Goal: Task Accomplishment & Management: Manage account settings

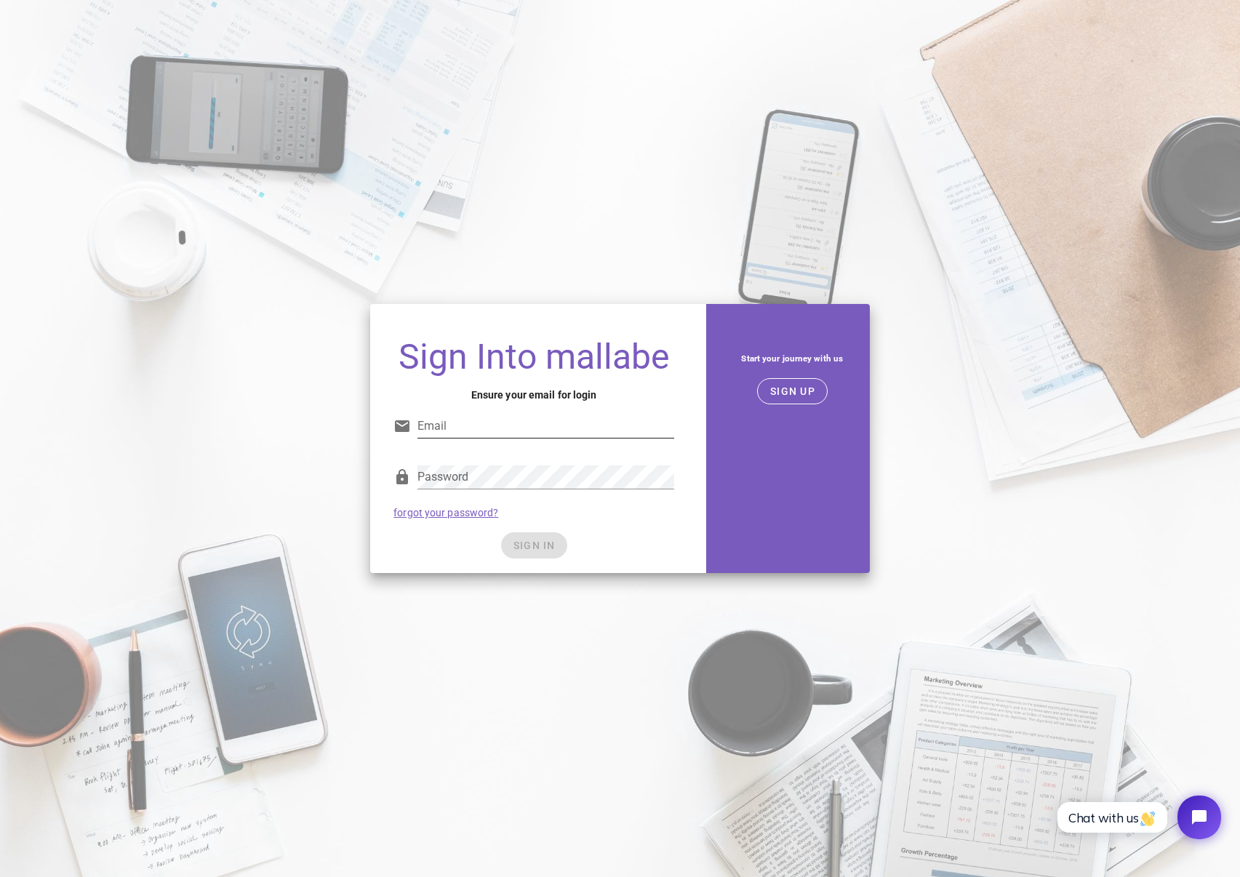
drag, startPoint x: 545, startPoint y: 441, endPoint x: 546, endPoint y: 433, distance: 7.3
click at [546, 438] on div "Email" at bounding box center [545, 433] width 257 height 39
click at [546, 433] on input "Email" at bounding box center [545, 425] width 257 height 23
click at [531, 431] on input "jonas@hoffmanngaardbo.com" at bounding box center [545, 425] width 257 height 23
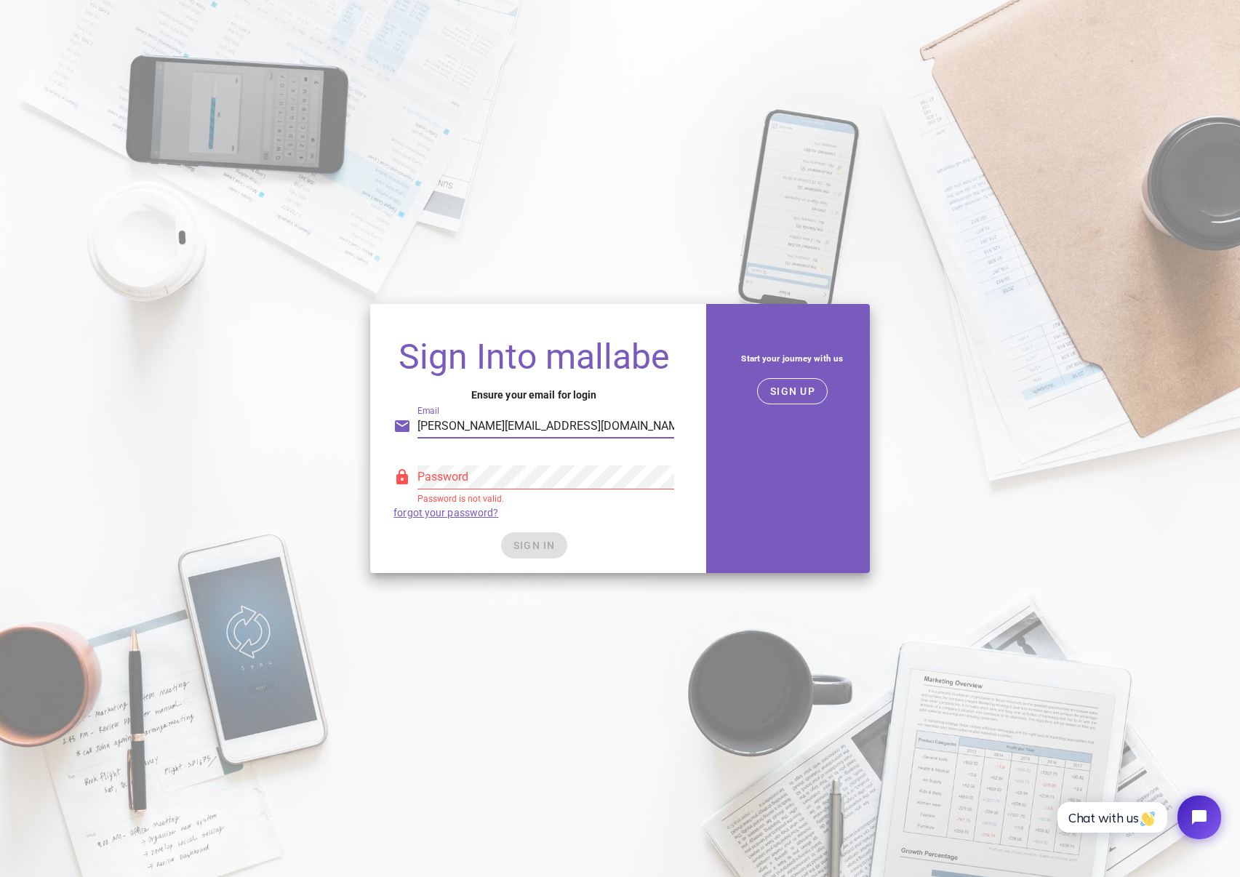
click at [531, 431] on input "jonas@hoffmanngaardbo.com" at bounding box center [545, 425] width 257 height 23
type input "jonas.gaardbo@buhlmann.dk"
click at [519, 539] on span "SIGN IN" at bounding box center [534, 545] width 43 height 12
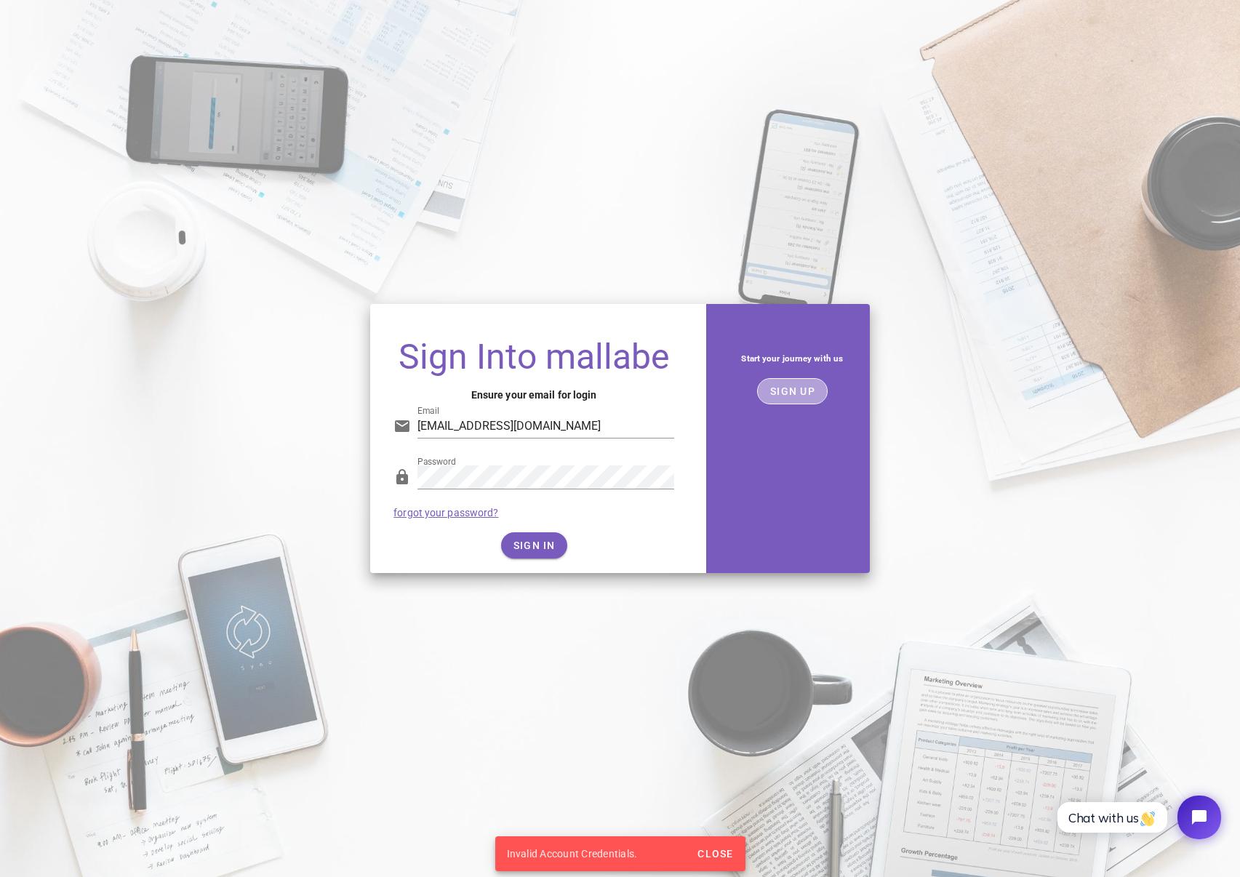
click at [784, 395] on span "SIGN UP" at bounding box center [792, 391] width 46 height 12
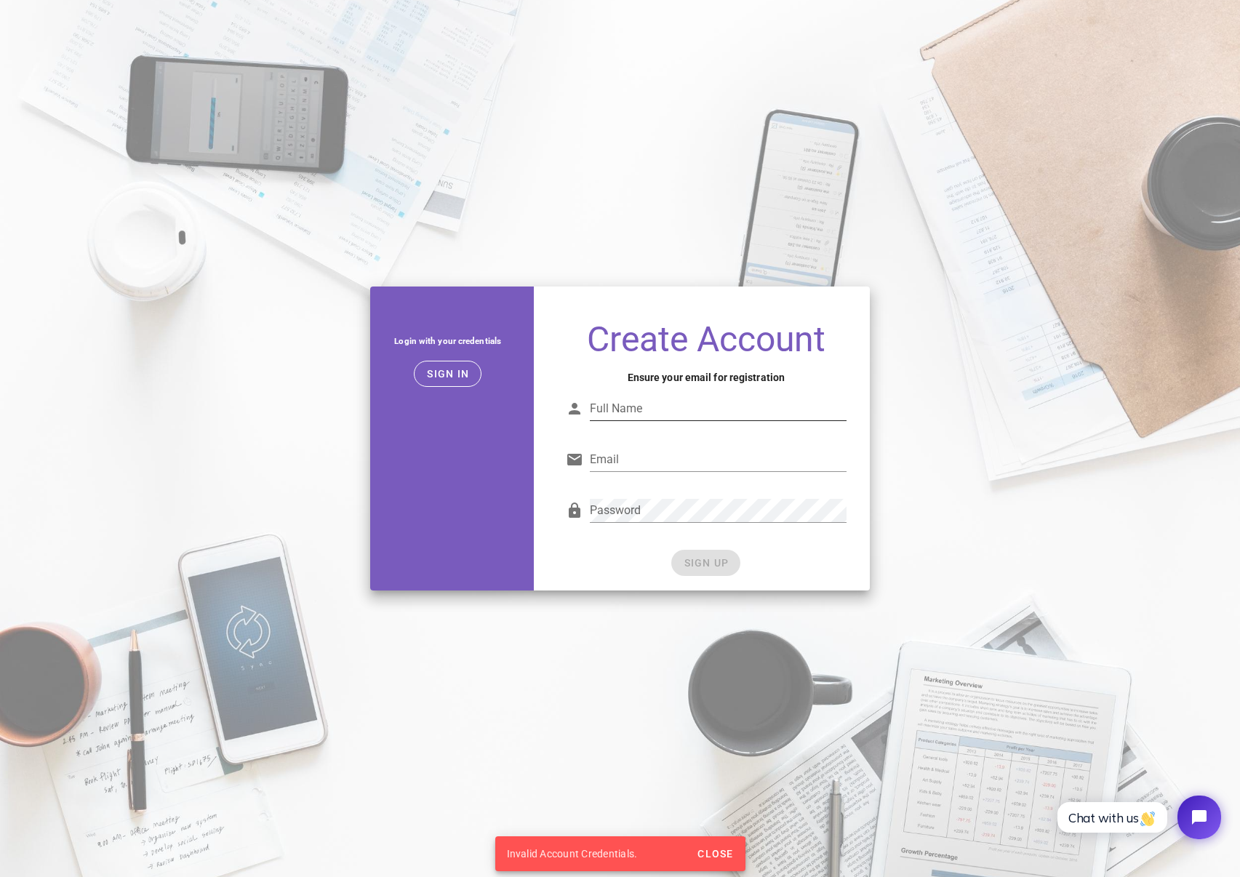
click at [732, 403] on input "Full Name" at bounding box center [718, 408] width 257 height 23
type input "Jonas Hoffmann Gaardbo"
click at [689, 465] on input "Email" at bounding box center [718, 459] width 257 height 23
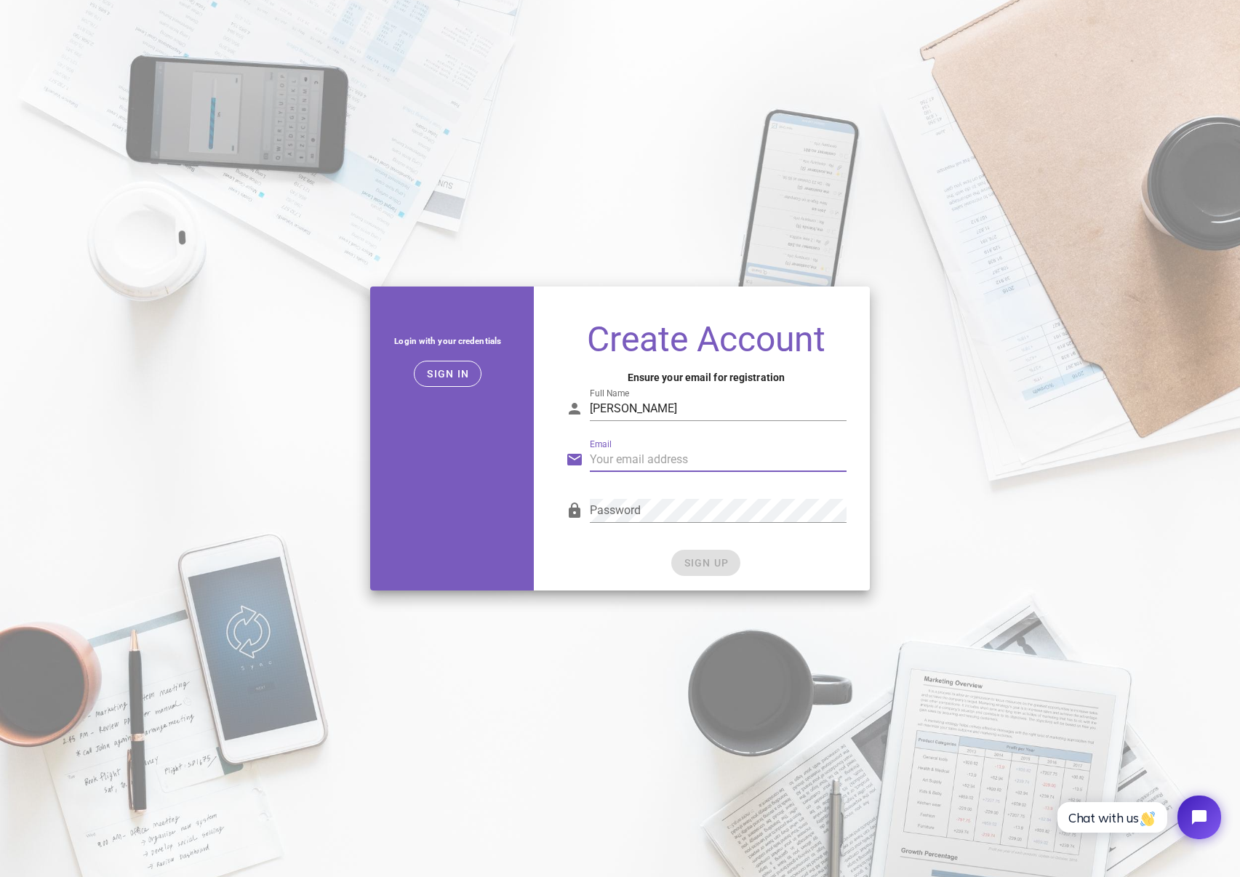
type input "jonas.gaardbo@buhlmann.dk"
click at [713, 563] on span "SIGN UP" at bounding box center [706, 563] width 46 height 12
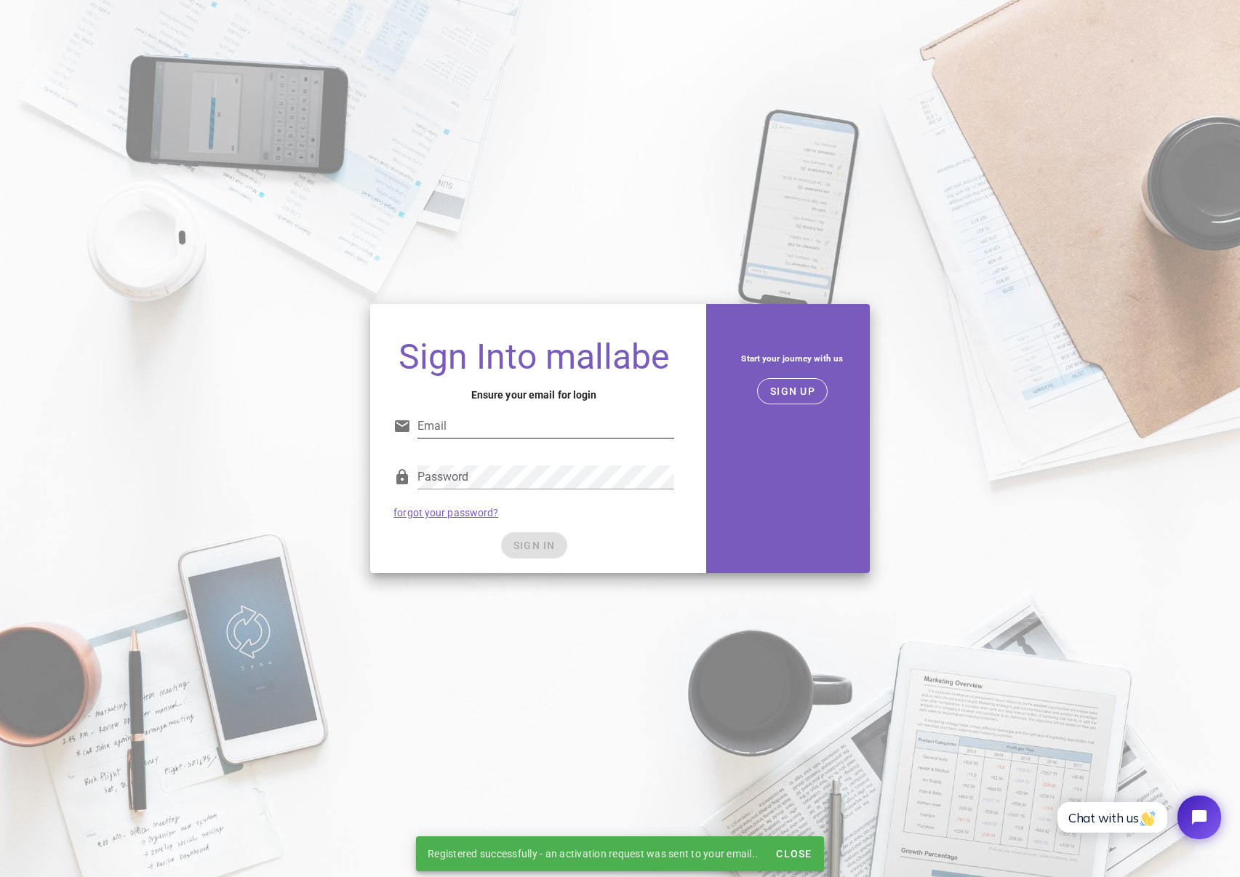
drag, startPoint x: 587, startPoint y: 406, endPoint x: 585, endPoint y: 414, distance: 8.3
click at [587, 406] on div "Email" at bounding box center [533, 430] width 281 height 48
click at [582, 414] on input "Email" at bounding box center [545, 425] width 257 height 23
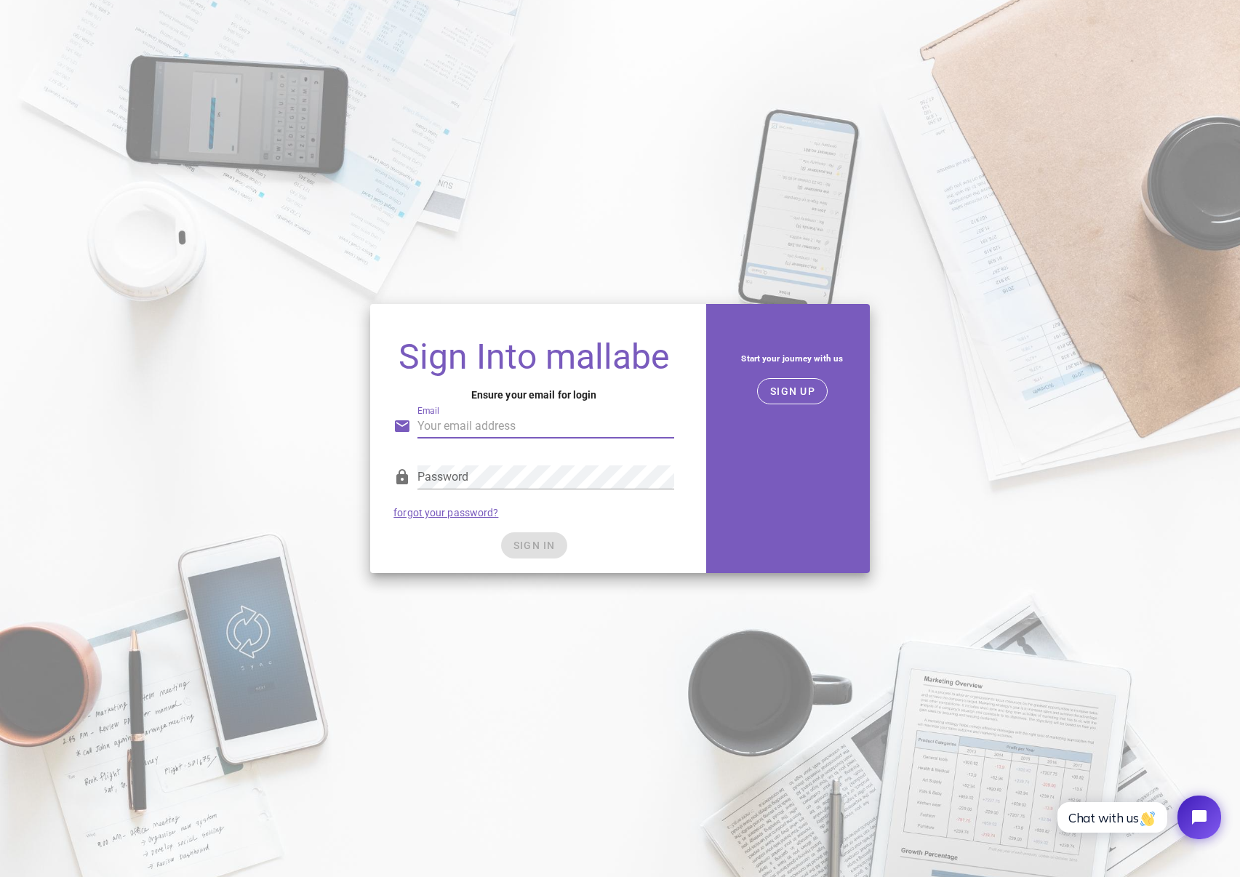
type input "jonas.gaardbo@buhlmann.dk"
click at [525, 545] on span "SIGN IN" at bounding box center [534, 545] width 43 height 12
click at [555, 545] on button "SIGN IN" at bounding box center [534, 545] width 66 height 26
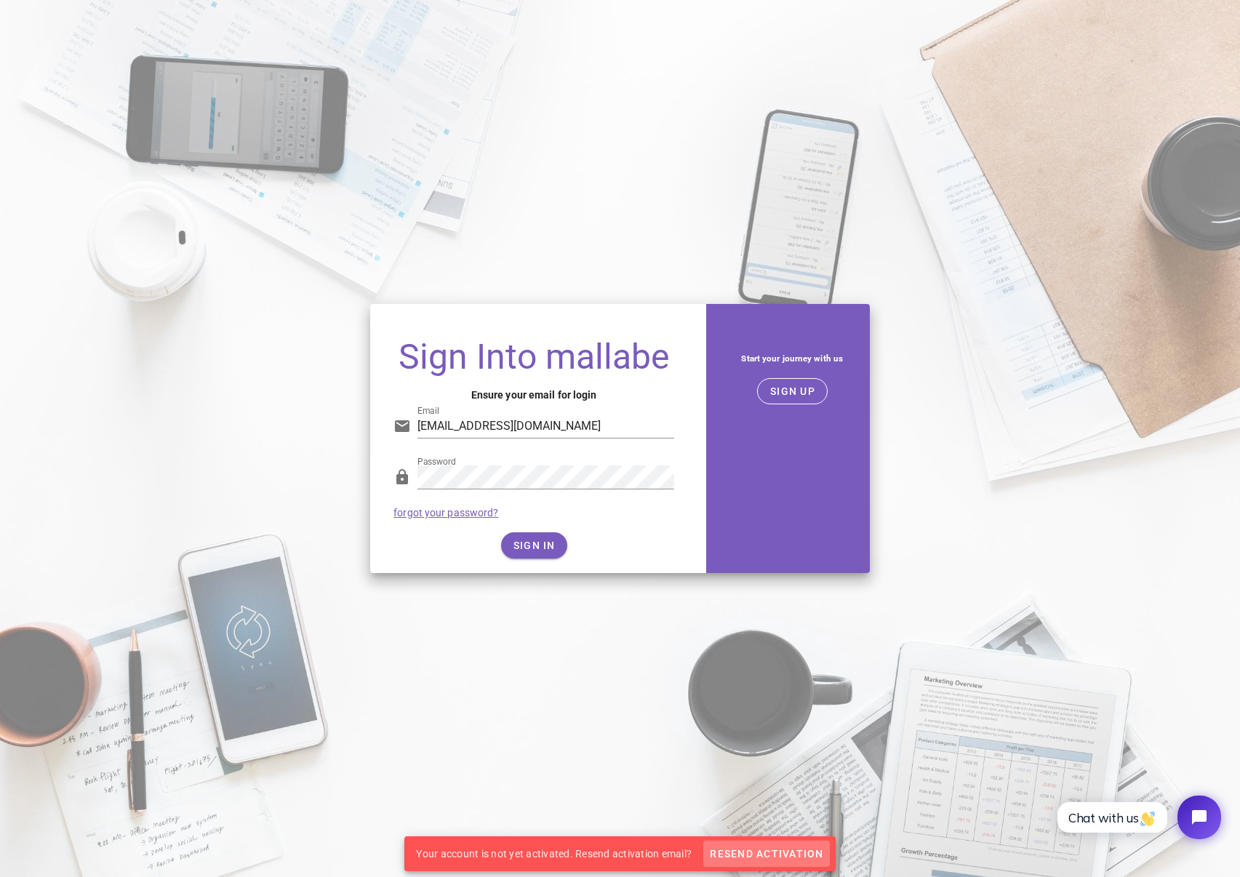
click at [776, 856] on span "Resend Activation" at bounding box center [766, 854] width 114 height 12
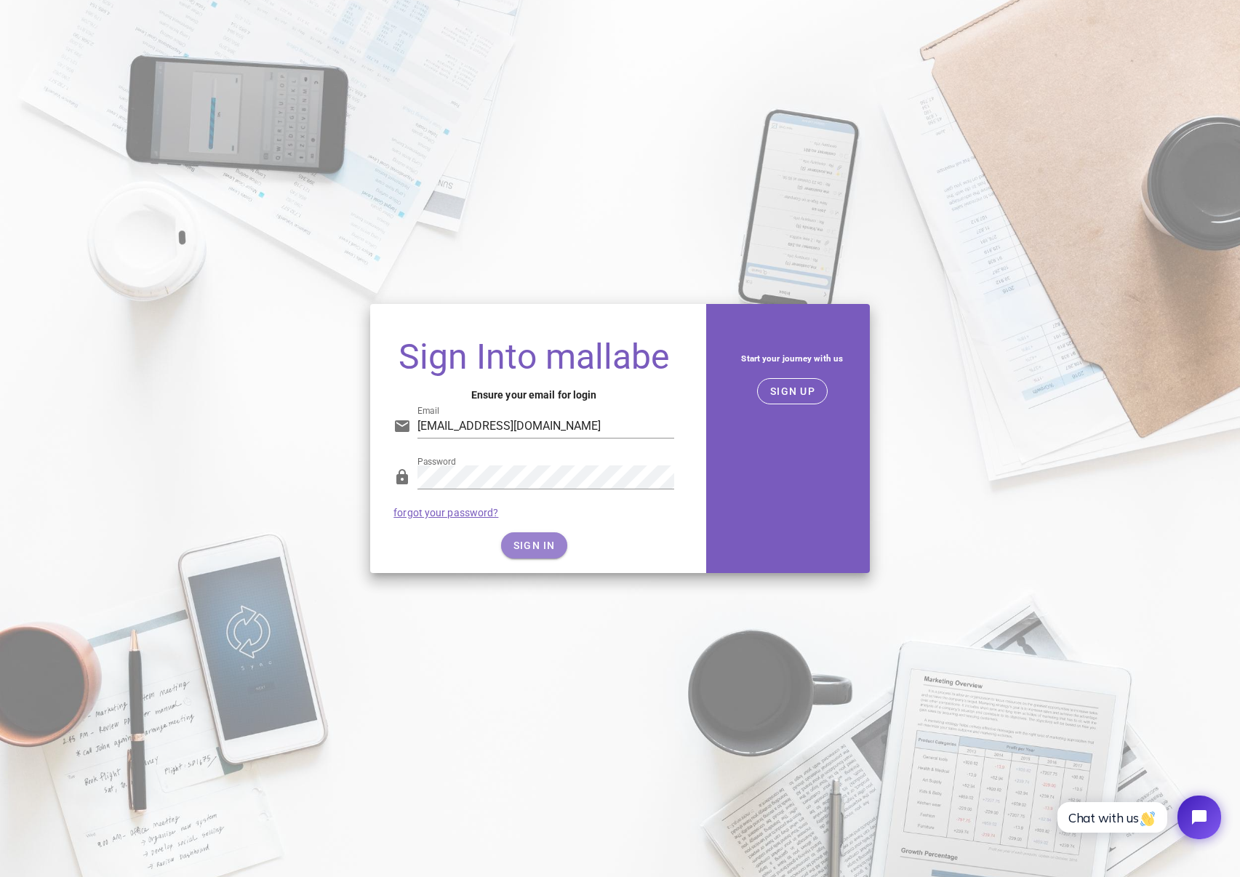
click at [553, 540] on span "SIGN IN" at bounding box center [534, 545] width 43 height 12
click at [585, 423] on input "jonas.gaardbo@buhlmann.dk" at bounding box center [545, 425] width 257 height 23
drag, startPoint x: 453, startPoint y: 524, endPoint x: 477, endPoint y: 544, distance: 31.0
click at [455, 526] on div "Password forgot your password?" at bounding box center [534, 492] width 298 height 76
click at [525, 541] on span "SIGN IN" at bounding box center [534, 545] width 43 height 12
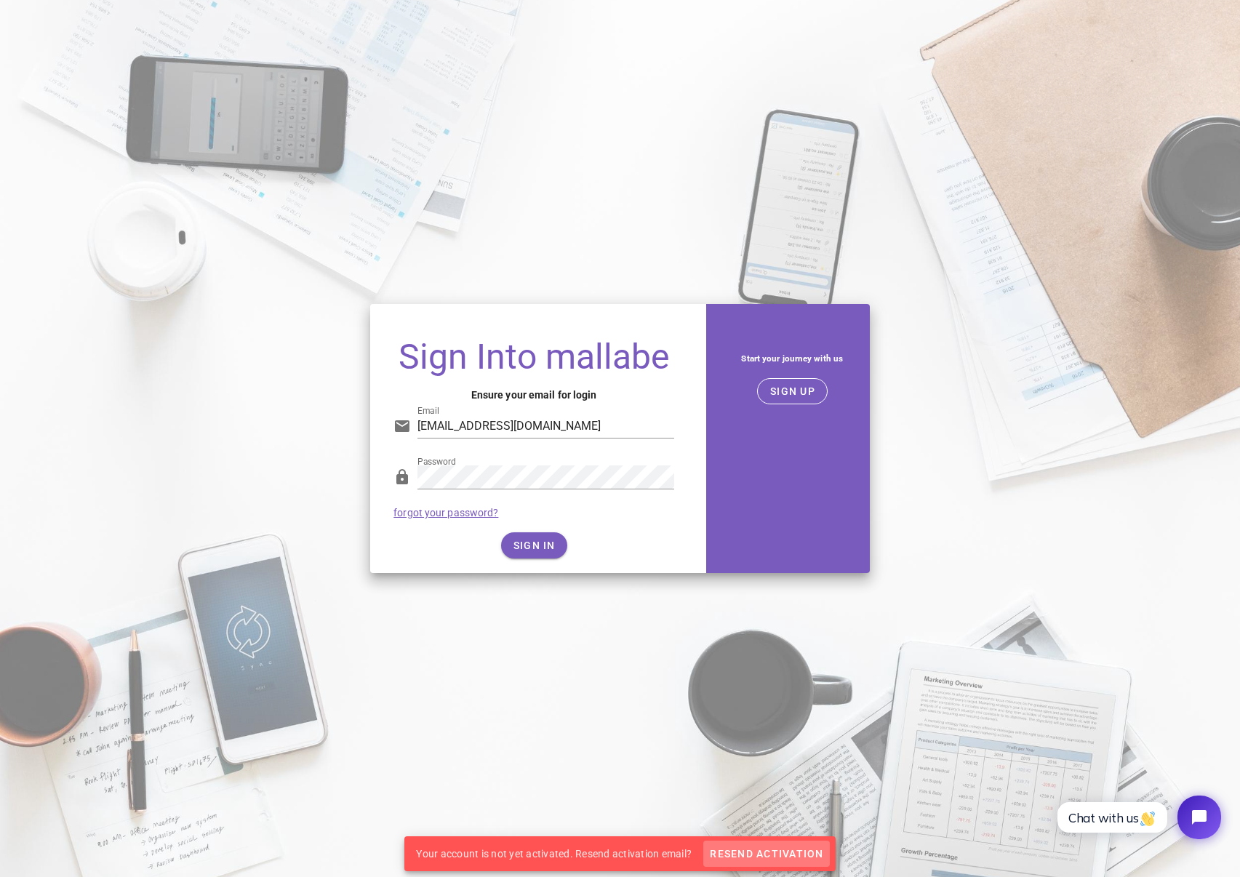
click at [744, 851] on span "Resend Activation" at bounding box center [766, 854] width 114 height 12
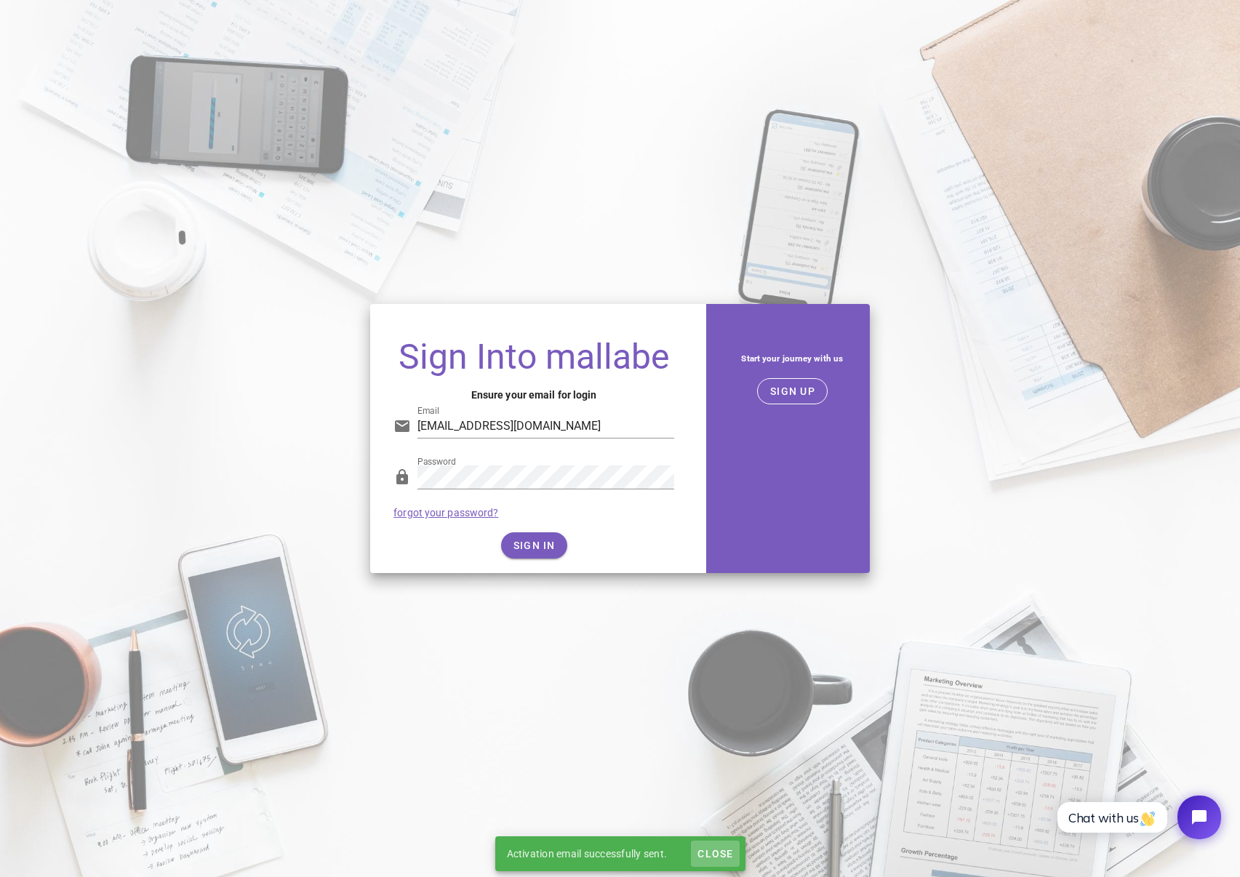
click at [723, 848] on span "Close" at bounding box center [715, 854] width 36 height 12
click at [522, 547] on span "SIGN IN" at bounding box center [534, 545] width 43 height 12
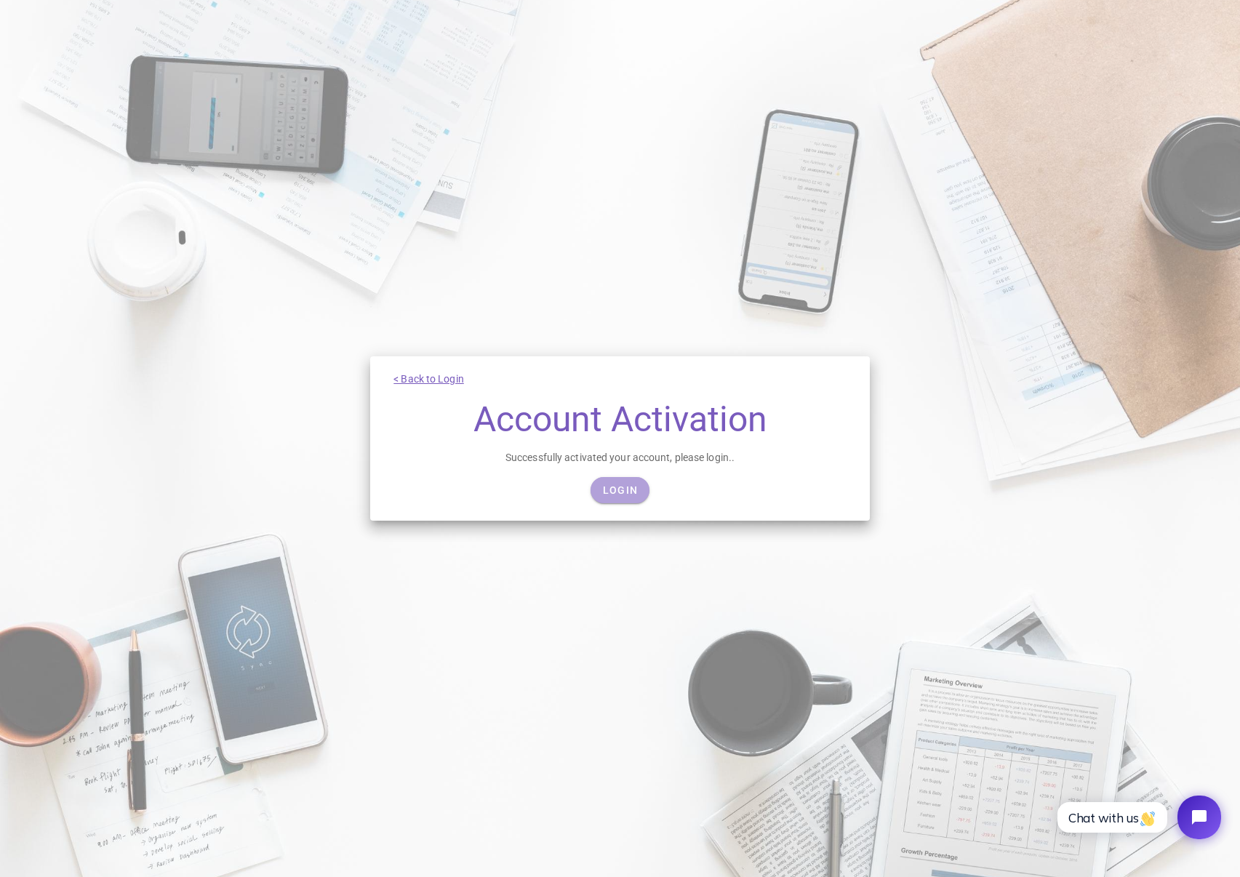
click at [636, 491] on span "Login" at bounding box center [620, 490] width 36 height 12
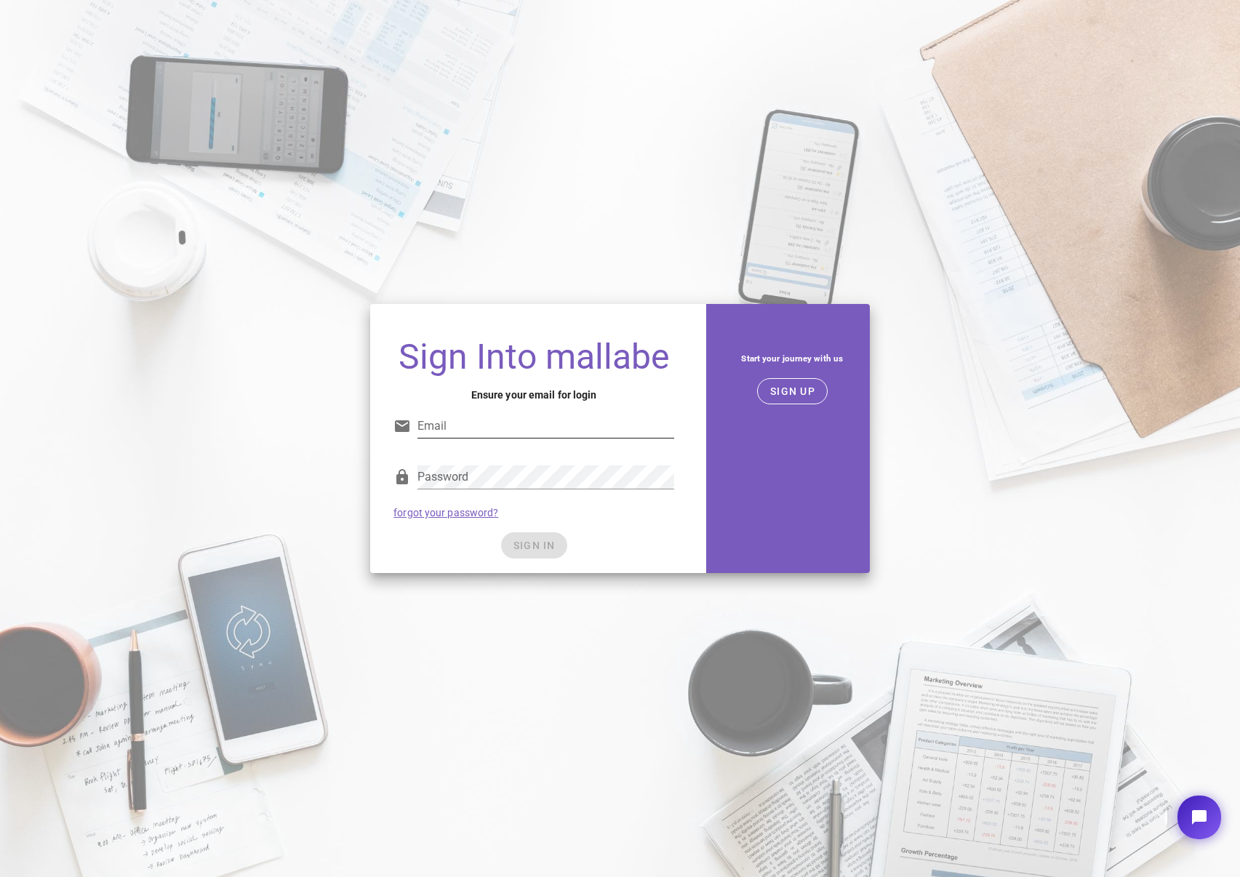
click at [526, 421] on input "Email" at bounding box center [545, 425] width 257 height 23
type input "jonas.gaardbo@buhlmann.dk"
click at [533, 537] on button "SIGN IN" at bounding box center [534, 545] width 66 height 26
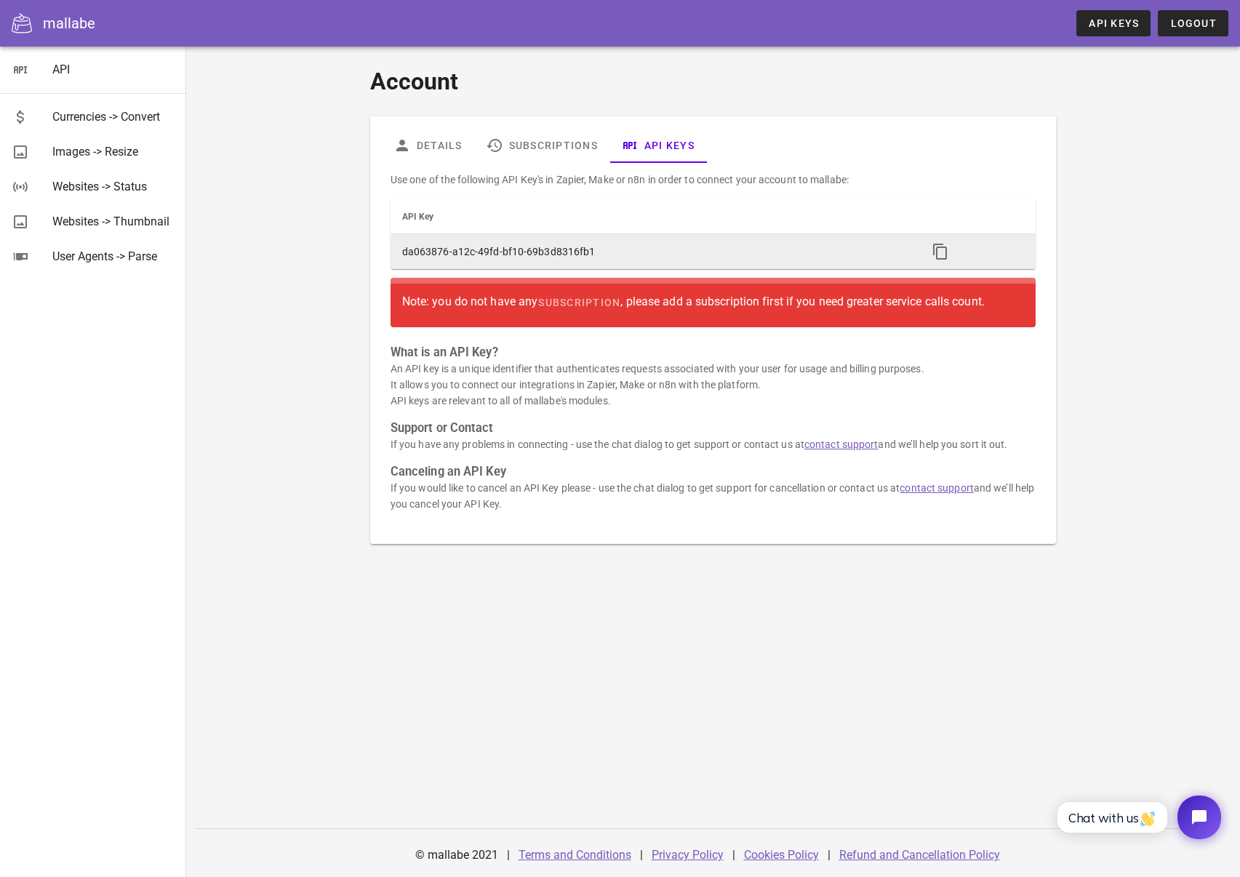
click at [467, 245] on td "da063876-a12c-49fd-bf10-69b3d8316fb1" at bounding box center [652, 251] width 525 height 35
click at [475, 249] on td "da063876-a12c-49fd-bf10-69b3d8316fb1" at bounding box center [652, 251] width 525 height 35
click at [473, 249] on td "da063876-a12c-49fd-bf10-69b3d8316fb1" at bounding box center [652, 251] width 525 height 35
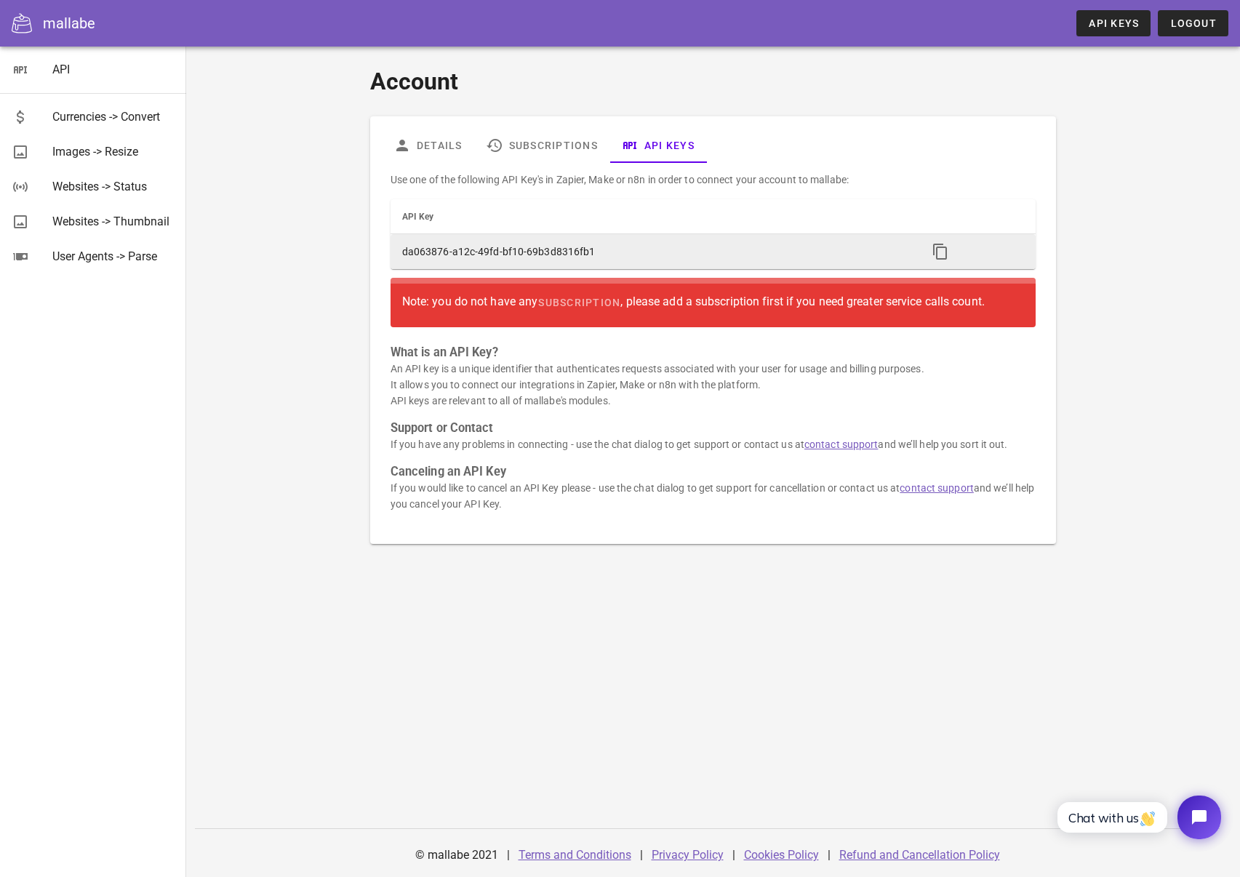
drag, startPoint x: 473, startPoint y: 249, endPoint x: 564, endPoint y: 249, distance: 91.6
click at [474, 249] on td "da063876-a12c-49fd-bf10-69b3d8316fb1" at bounding box center [652, 251] width 525 height 35
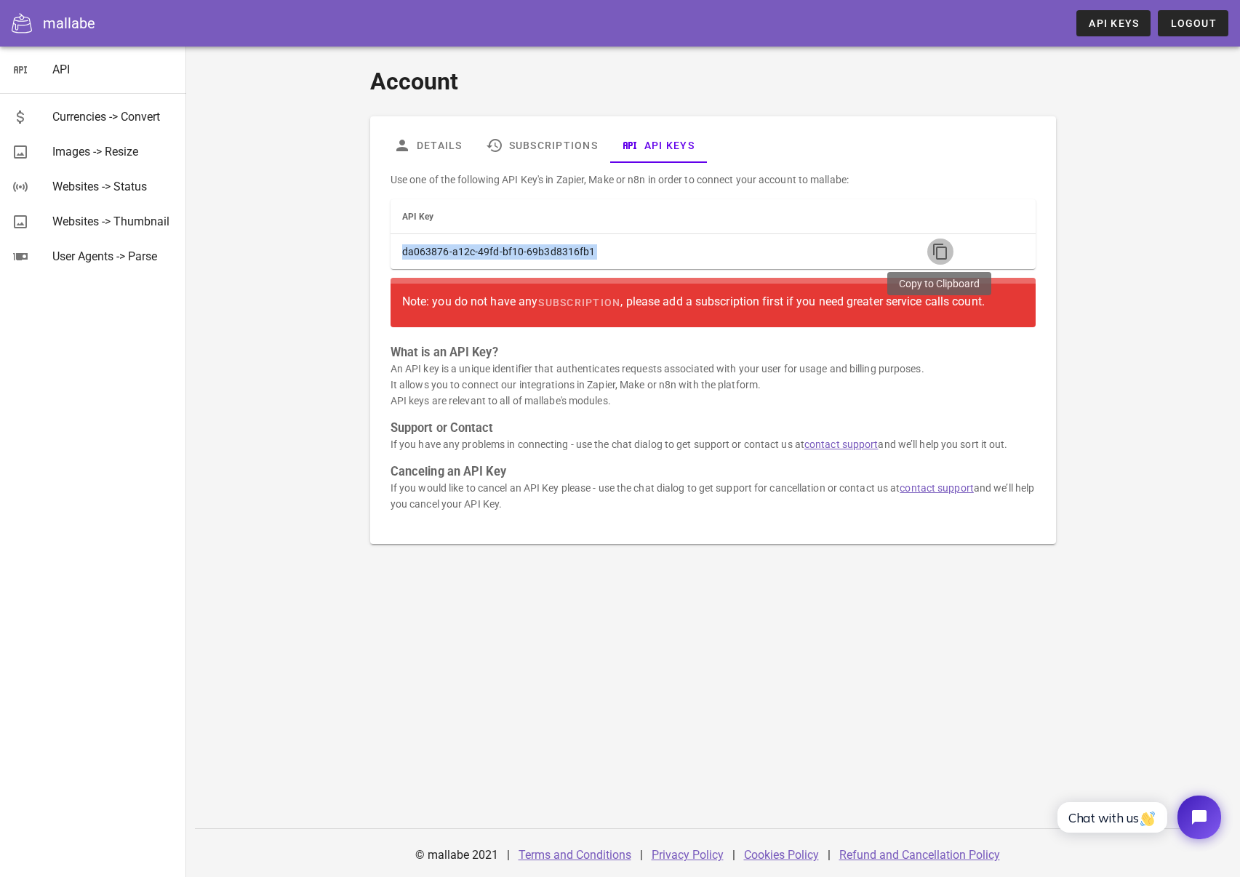
drag, startPoint x: 944, startPoint y: 245, endPoint x: 941, endPoint y: 278, distance: 33.6
click at [944, 245] on icon "button" at bounding box center [939, 251] width 17 height 17
copy div "da063876-a12c-49fd-bf10-69b3d8316fb1"
click at [599, 302] on span "subscription" at bounding box center [578, 303] width 83 height 12
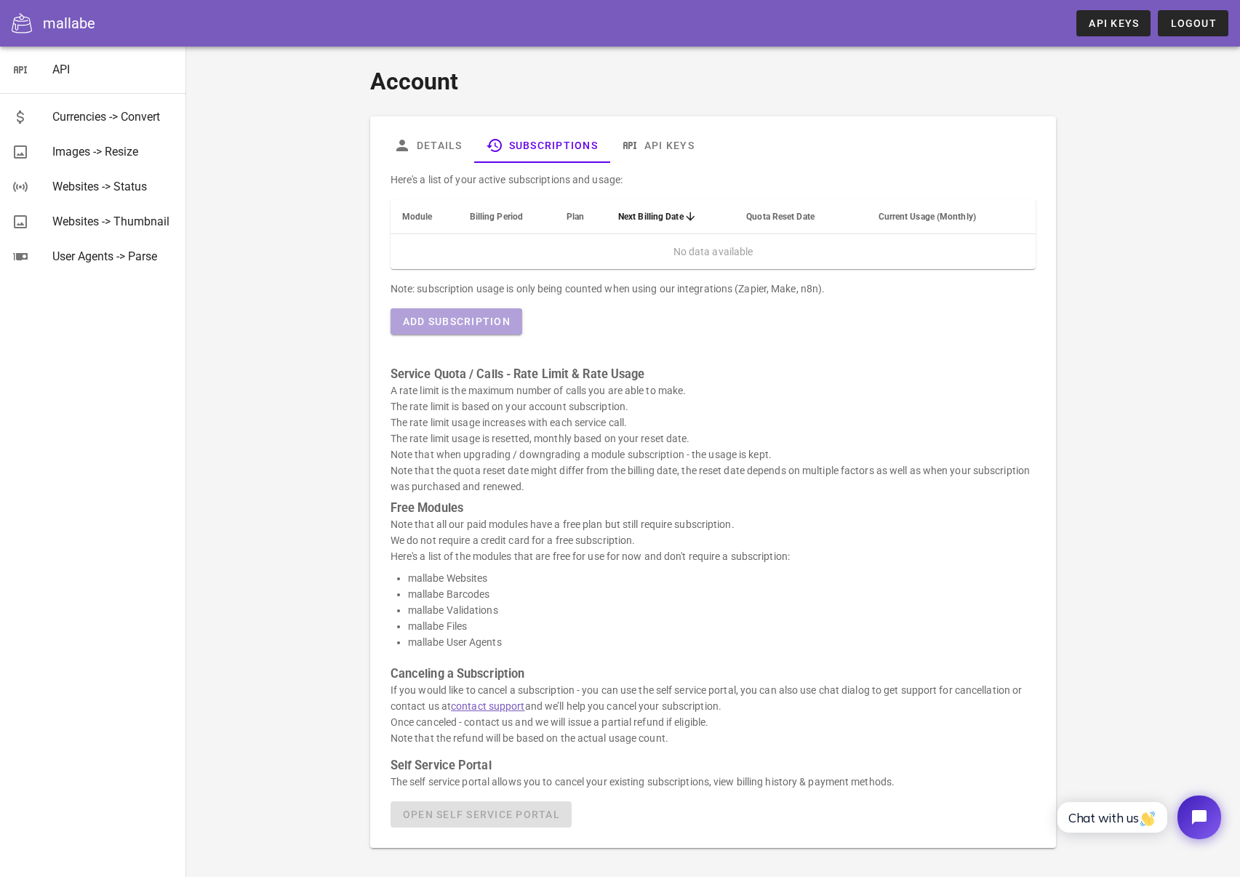
click at [470, 323] on span "Add Subscription" at bounding box center [456, 322] width 108 height 12
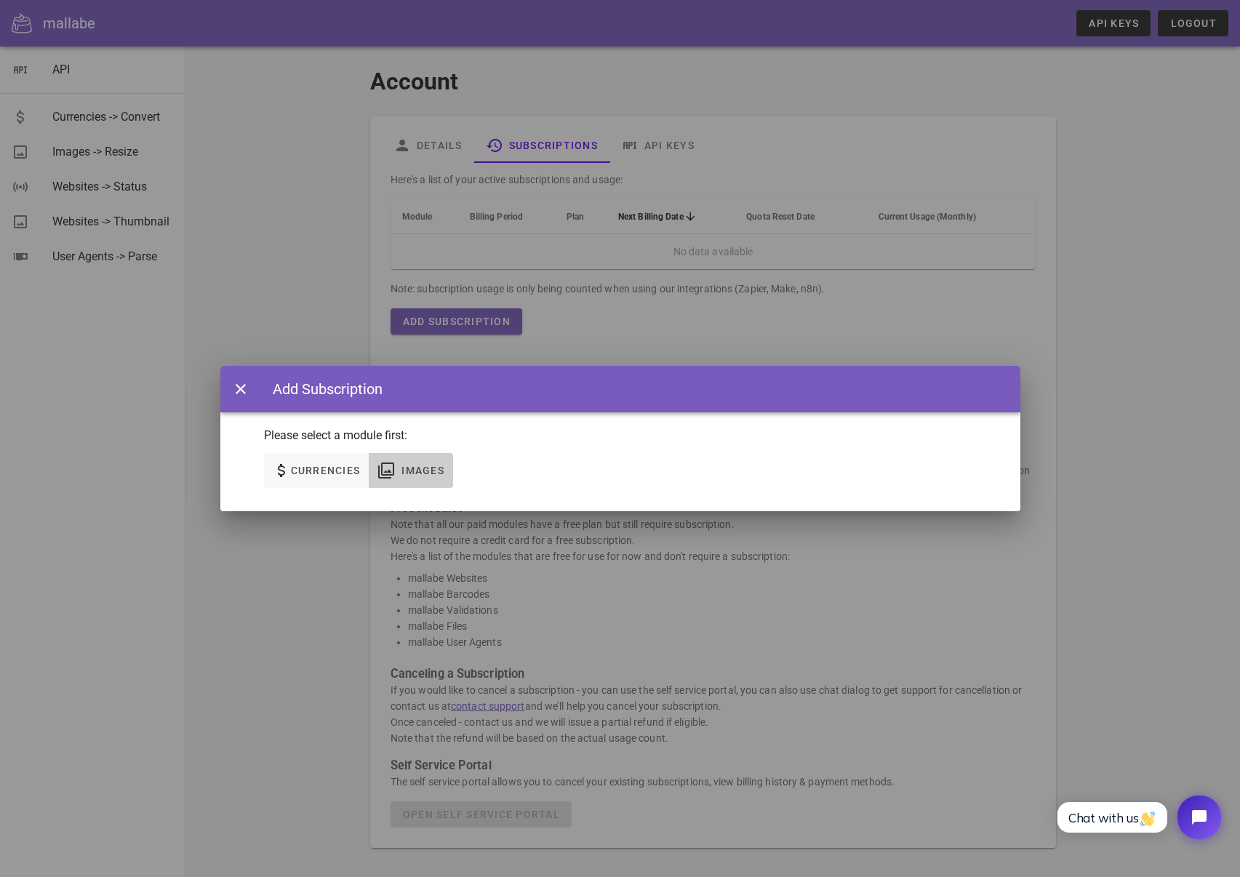
click at [391, 473] on icon "button" at bounding box center [385, 470] width 17 height 17
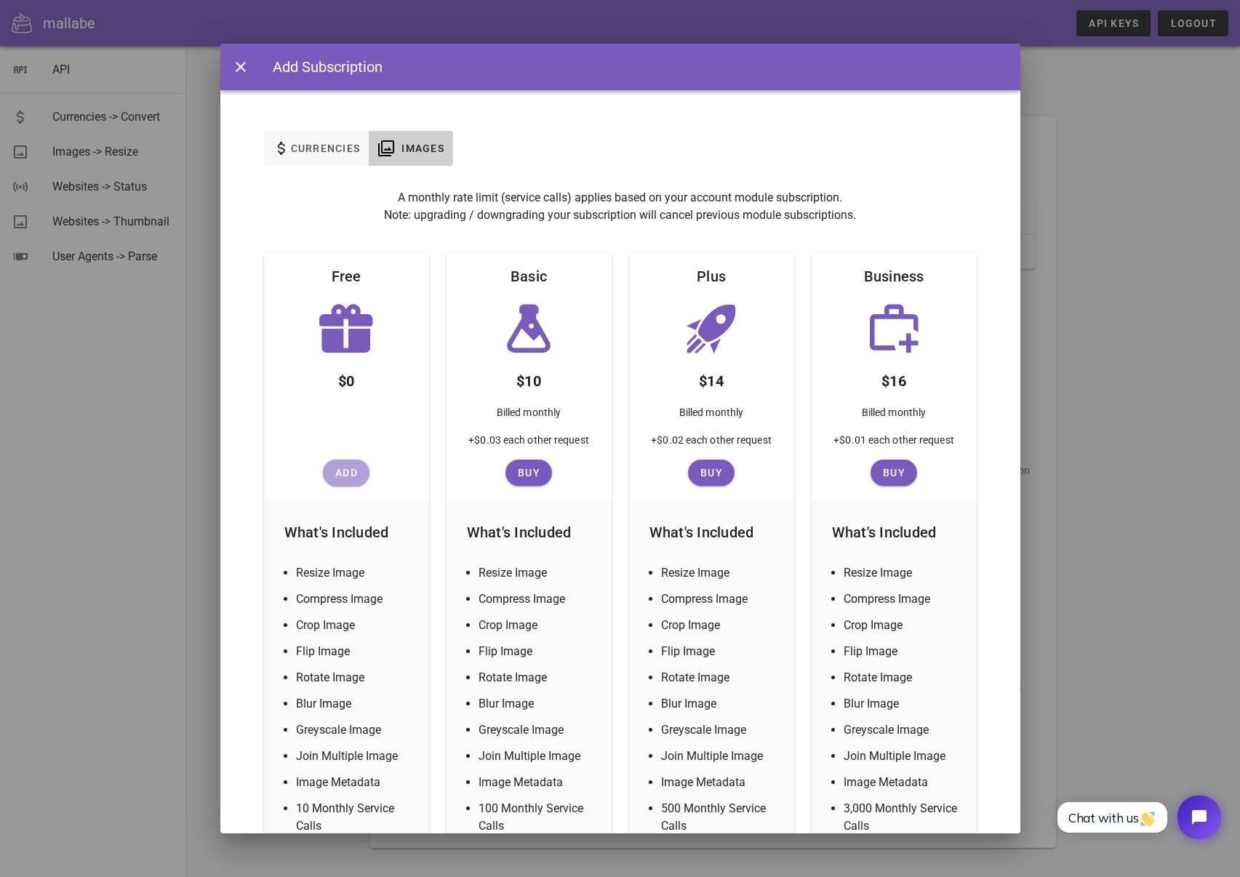
click at [345, 478] on span "Add" at bounding box center [346, 473] width 35 height 12
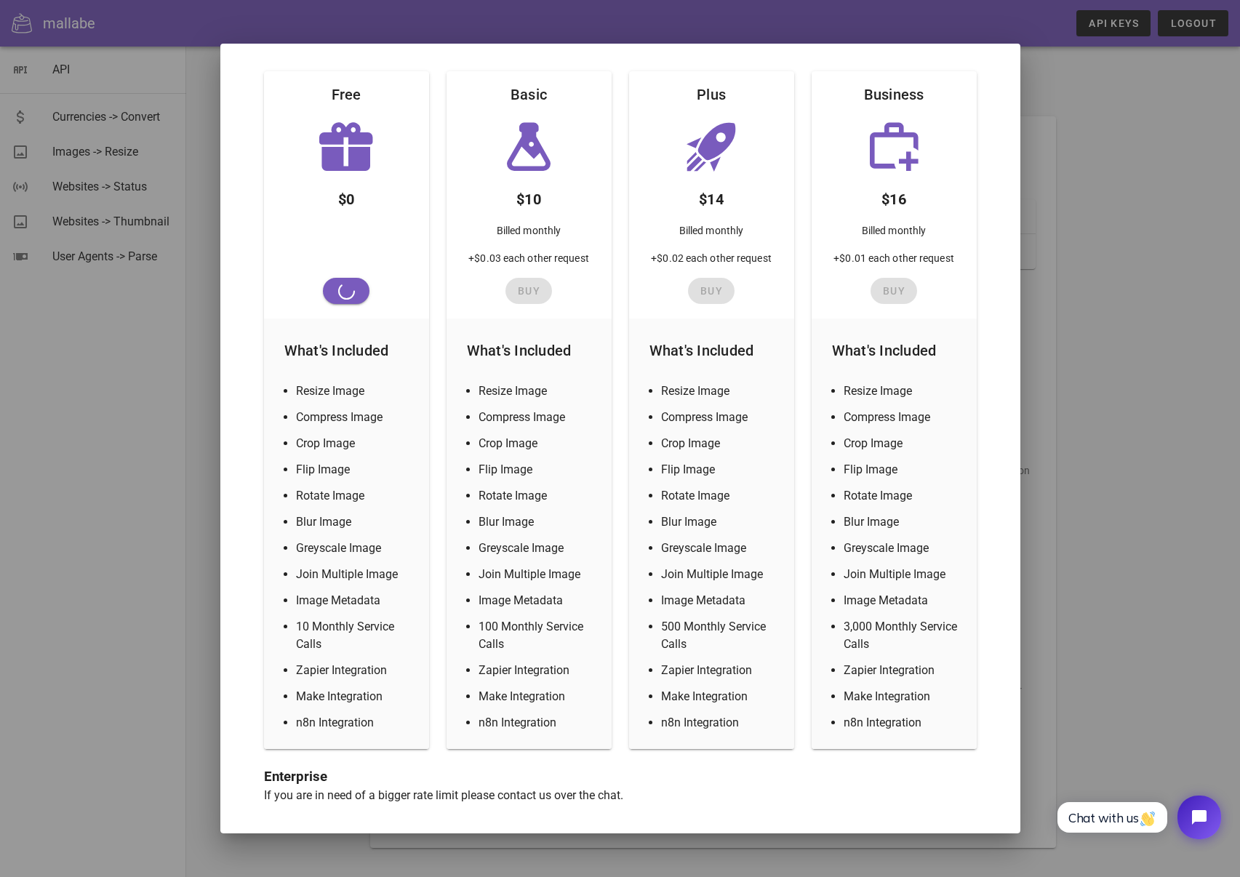
scroll to position [181, 0]
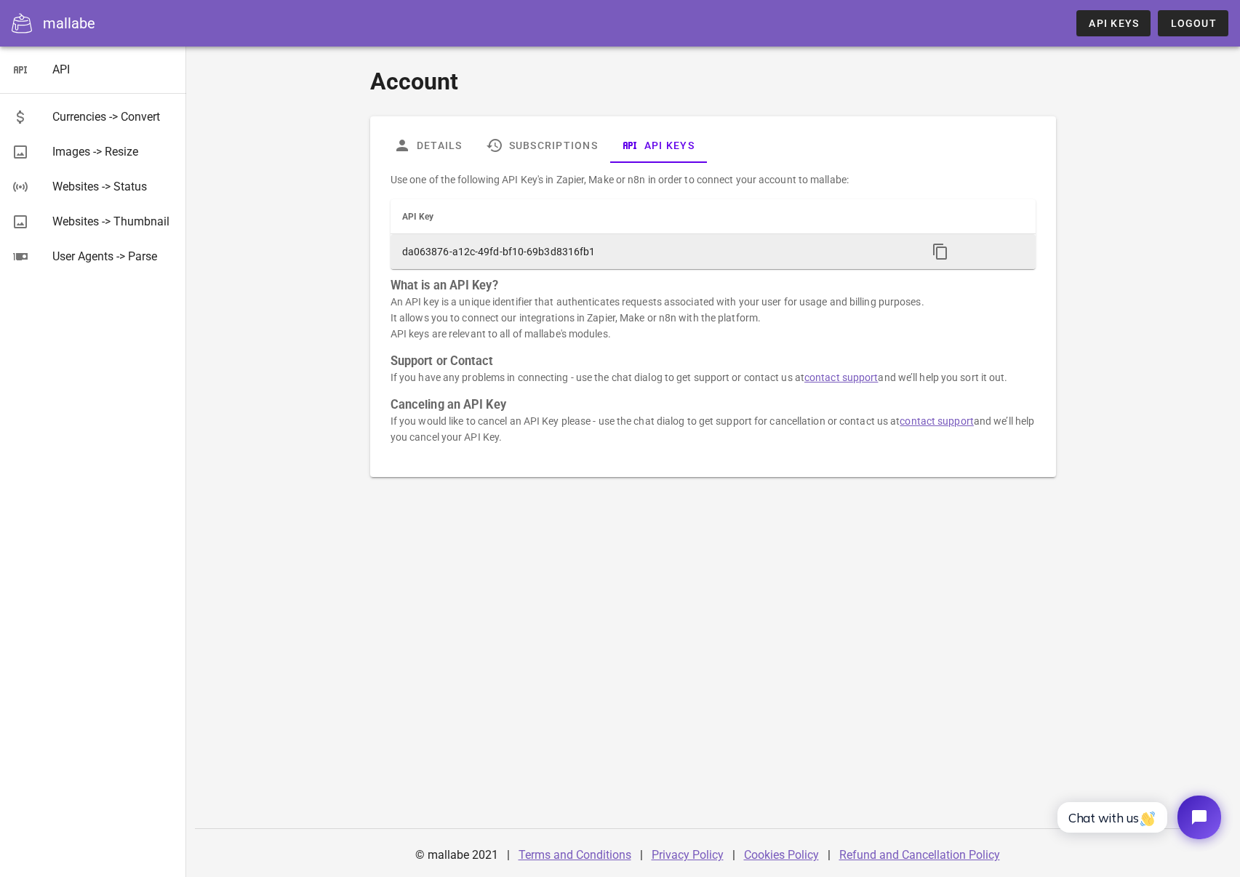
click at [953, 253] on td at bounding box center [975, 251] width 120 height 35
